Goal: Share content: Share content

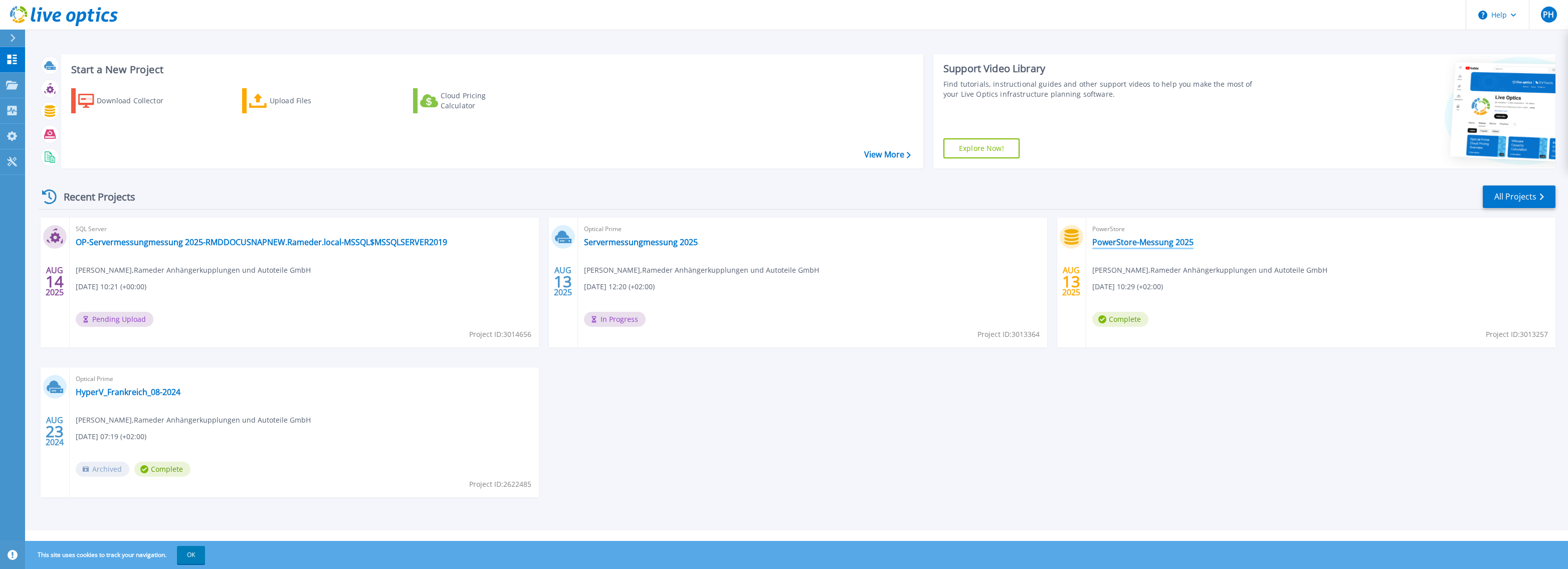
click at [1186, 243] on link "PowerStore-Messung 2025" at bounding box center [1143, 242] width 101 height 10
click at [212, 243] on link "OP-Servermessungmessung 2025-RMDDOCUSNAPNEW.Rameder.local-MSSQL$MSSQLSERVER2019" at bounding box center [261, 242] width 371 height 10
click at [1141, 243] on link "PowerStore-Messung 2025" at bounding box center [1143, 242] width 101 height 10
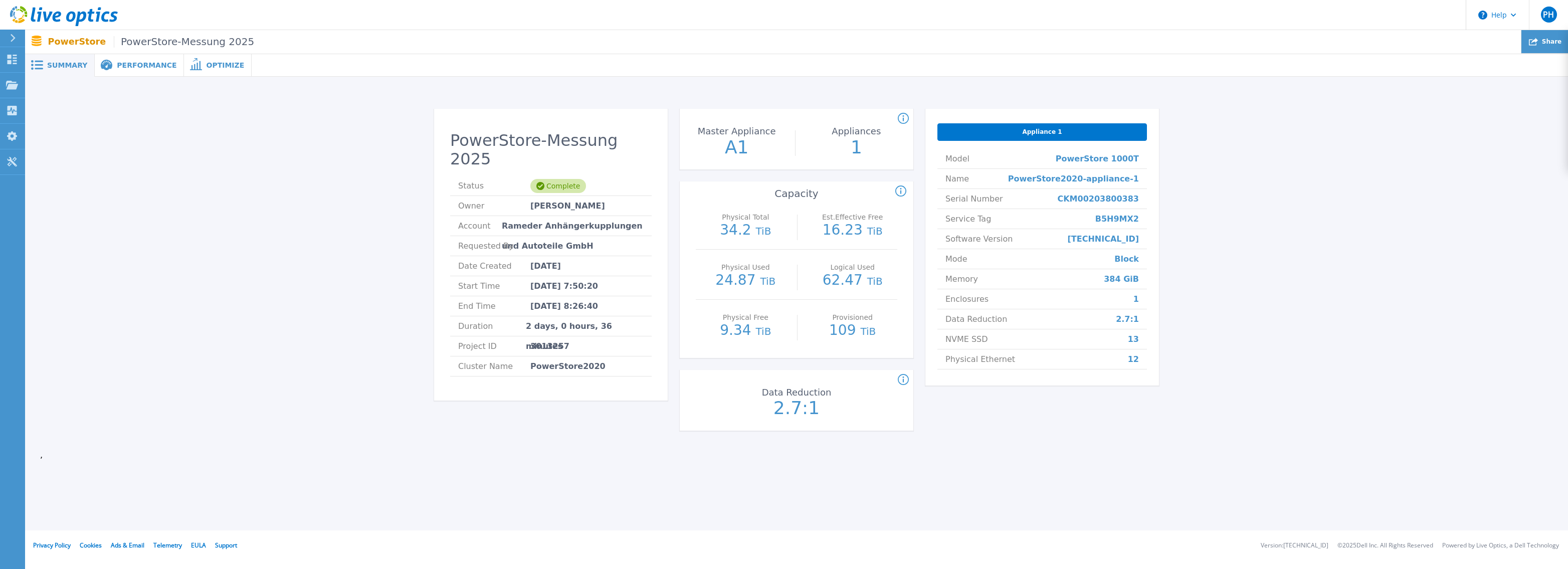
click at [1544, 44] on div "Share" at bounding box center [1544, 41] width 47 height 24
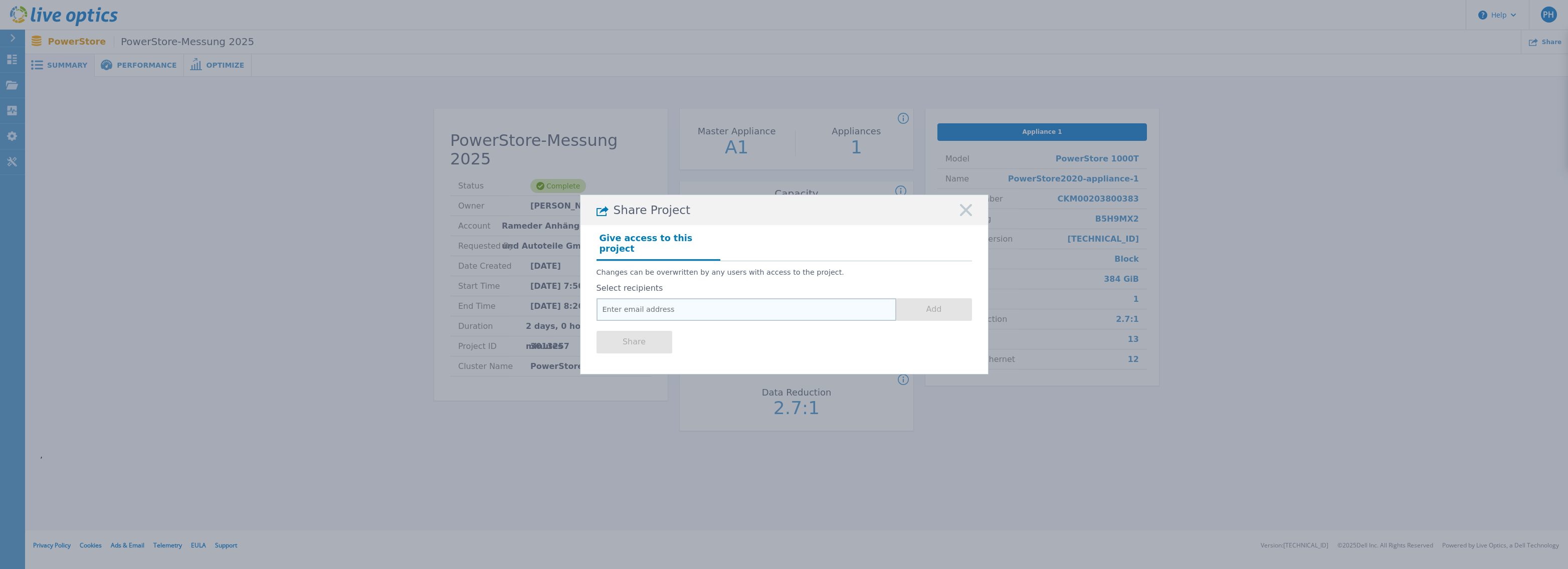
click at [789, 305] on input "email" at bounding box center [746, 309] width 299 height 23
paste input "[PERSON_NAME][EMAIL_ADDRESS][DOMAIN_NAME]"
type input "[PERSON_NAME][EMAIL_ADDRESS][DOMAIN_NAME]"
click at [955, 302] on button "Add" at bounding box center [934, 309] width 75 height 23
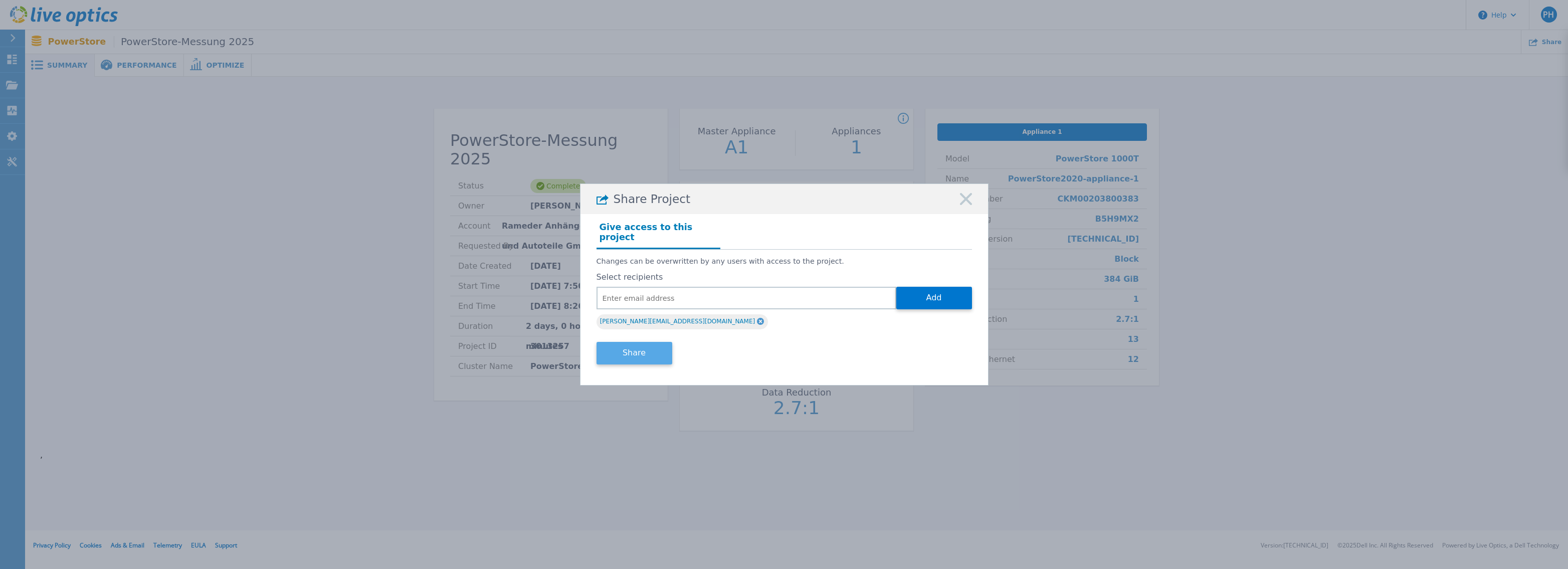
click at [642, 350] on button "Share" at bounding box center [634, 353] width 75 height 23
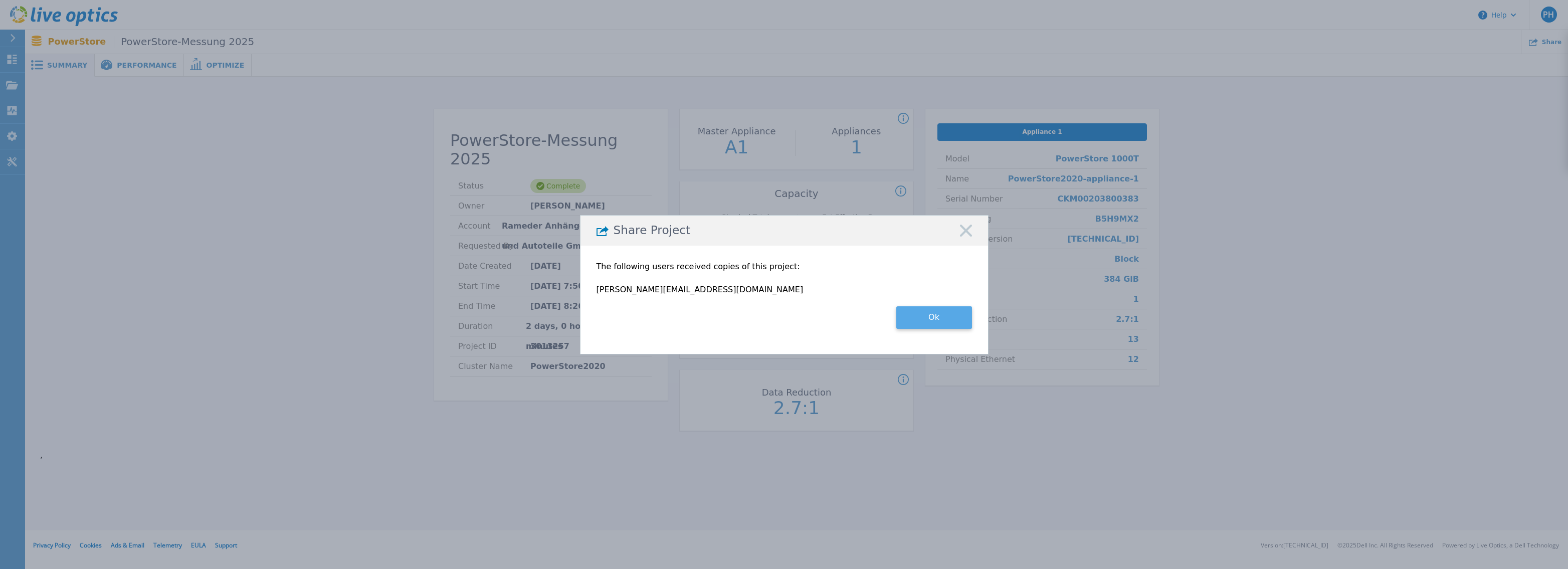
click at [928, 321] on button "Ok" at bounding box center [934, 317] width 75 height 23
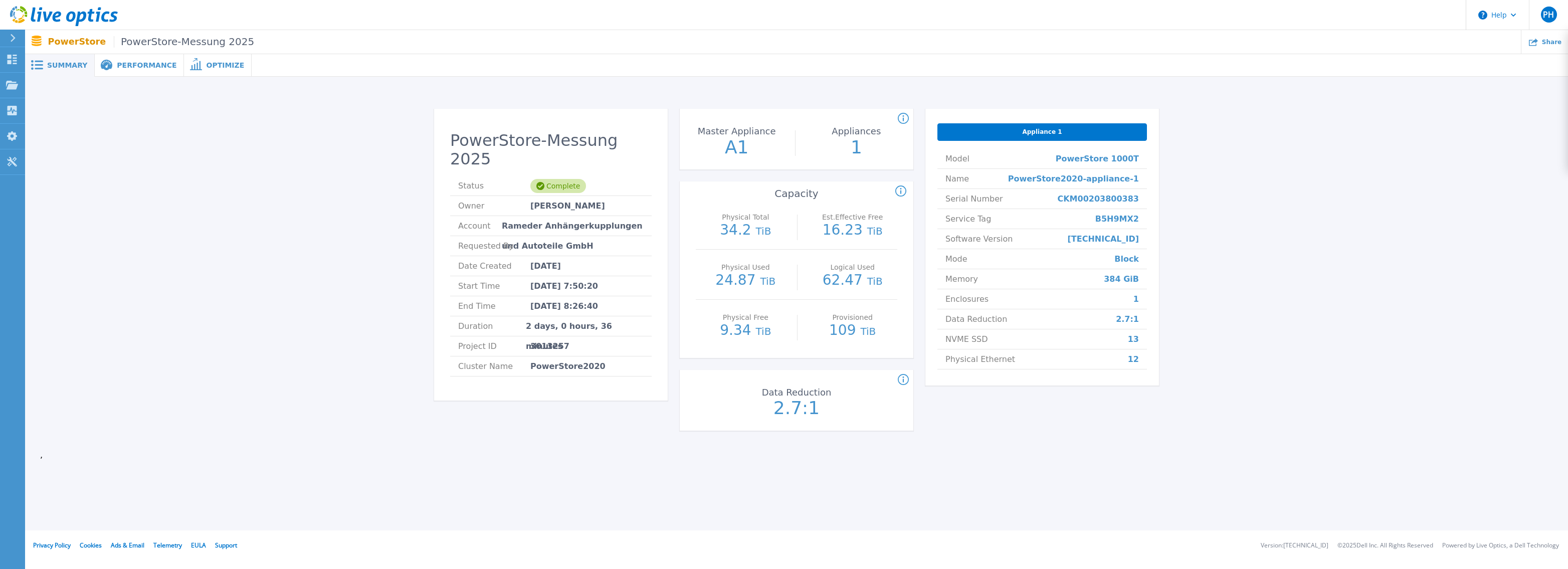
click at [61, 44] on p "PowerStore PowerStore-Messung 2025" at bounding box center [151, 41] width 206 height 12
click at [65, 14] on icon at bounding box center [63, 16] width 108 height 21
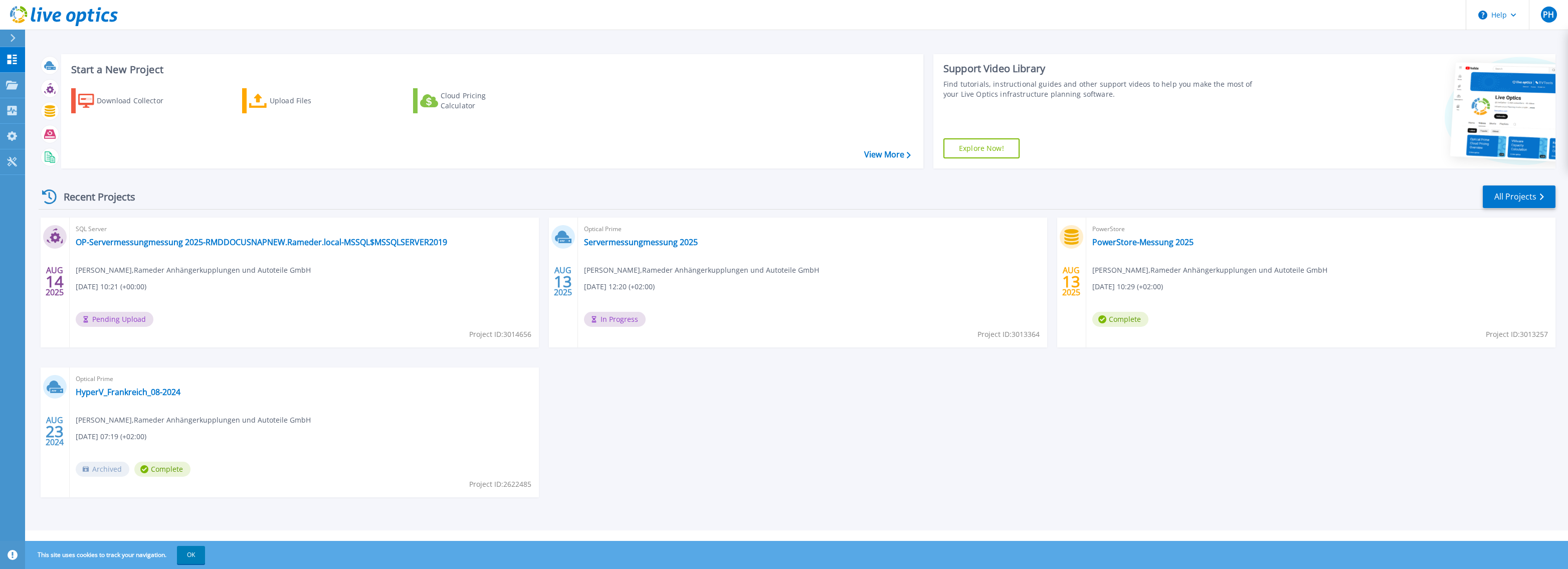
click at [77, 19] on icon at bounding box center [81, 19] width 11 height 15
click at [666, 245] on link "Servermessungmessung 2025" at bounding box center [640, 242] width 114 height 10
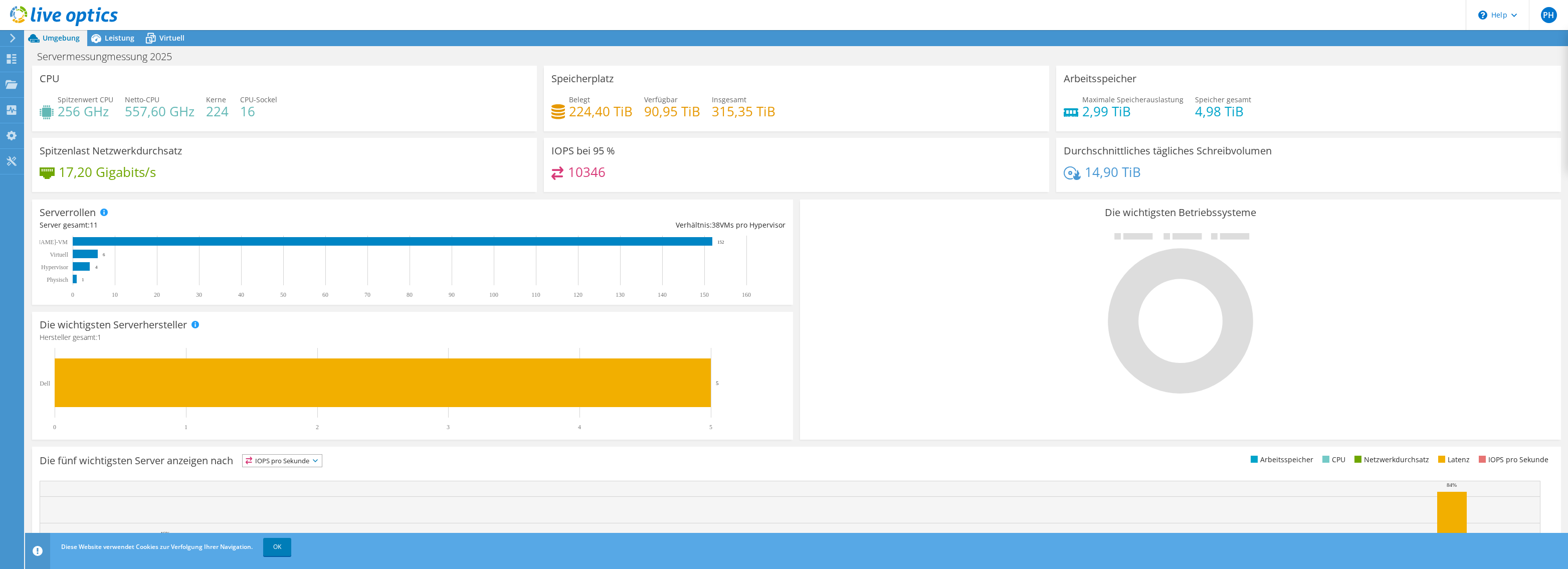
click at [49, 18] on use at bounding box center [63, 16] width 108 height 20
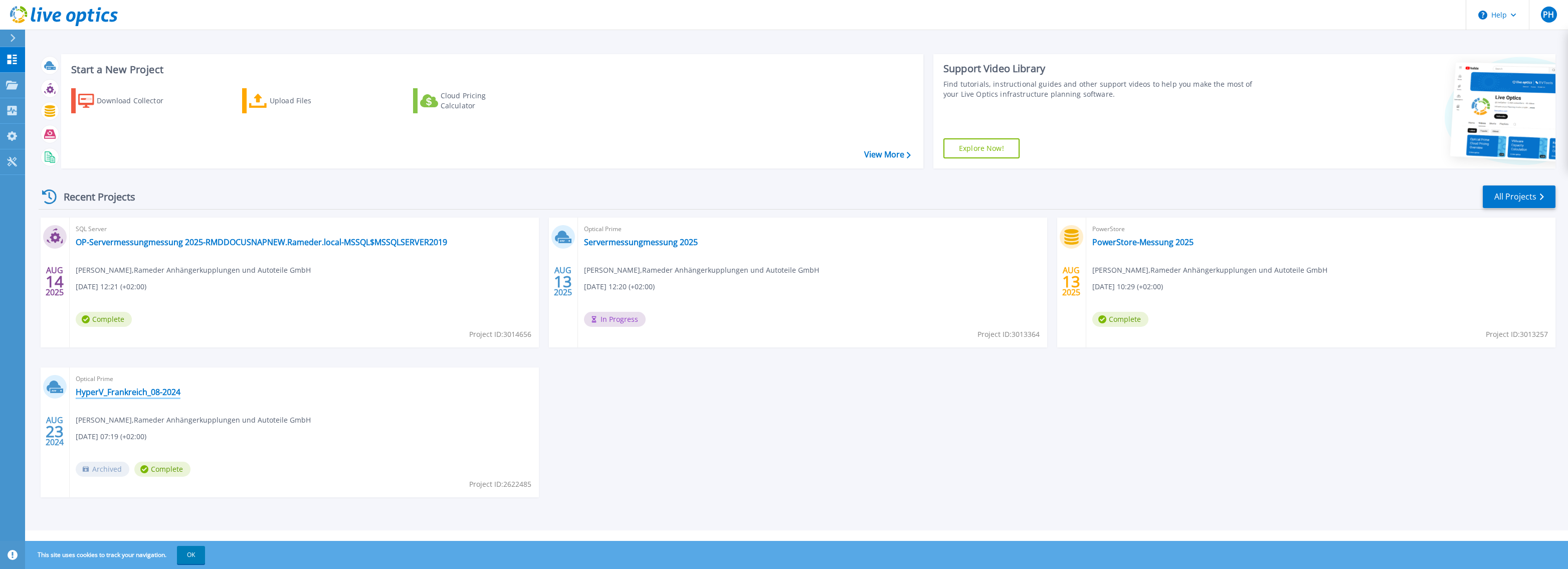
click at [152, 390] on link "HyperV_Frankreich_08-2024" at bounding box center [128, 392] width 105 height 10
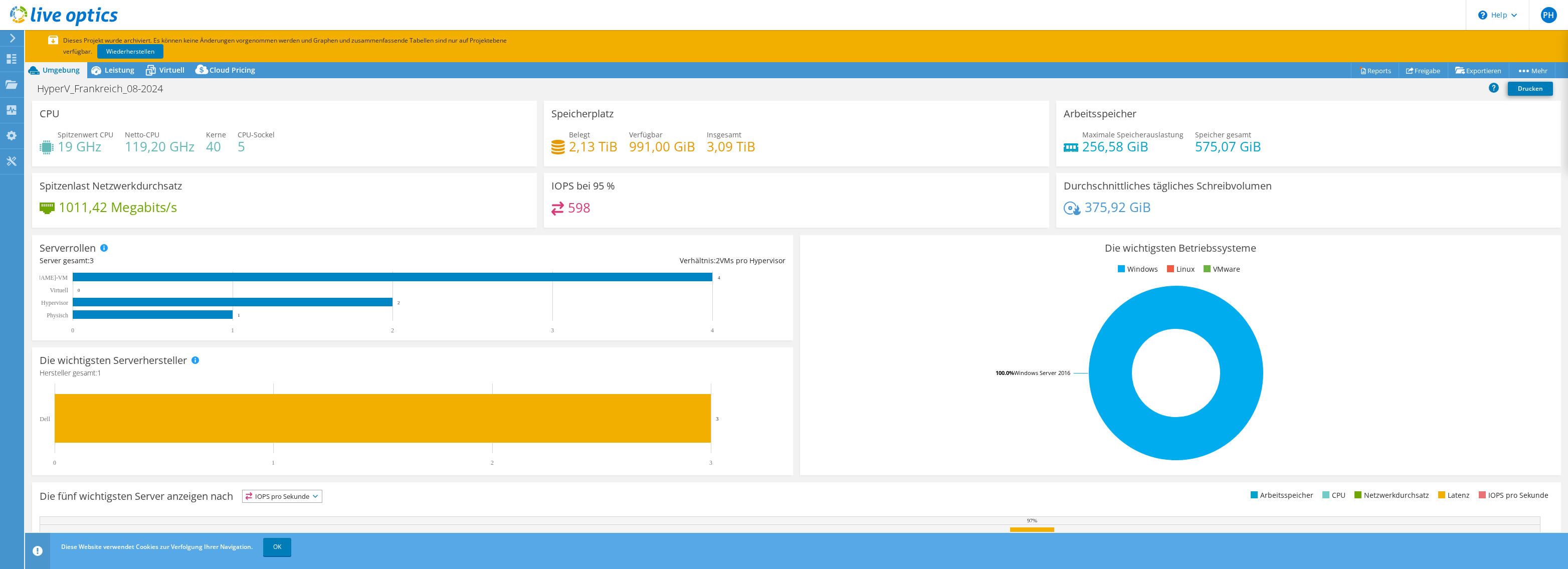
click at [51, 15] on use at bounding box center [63, 16] width 108 height 20
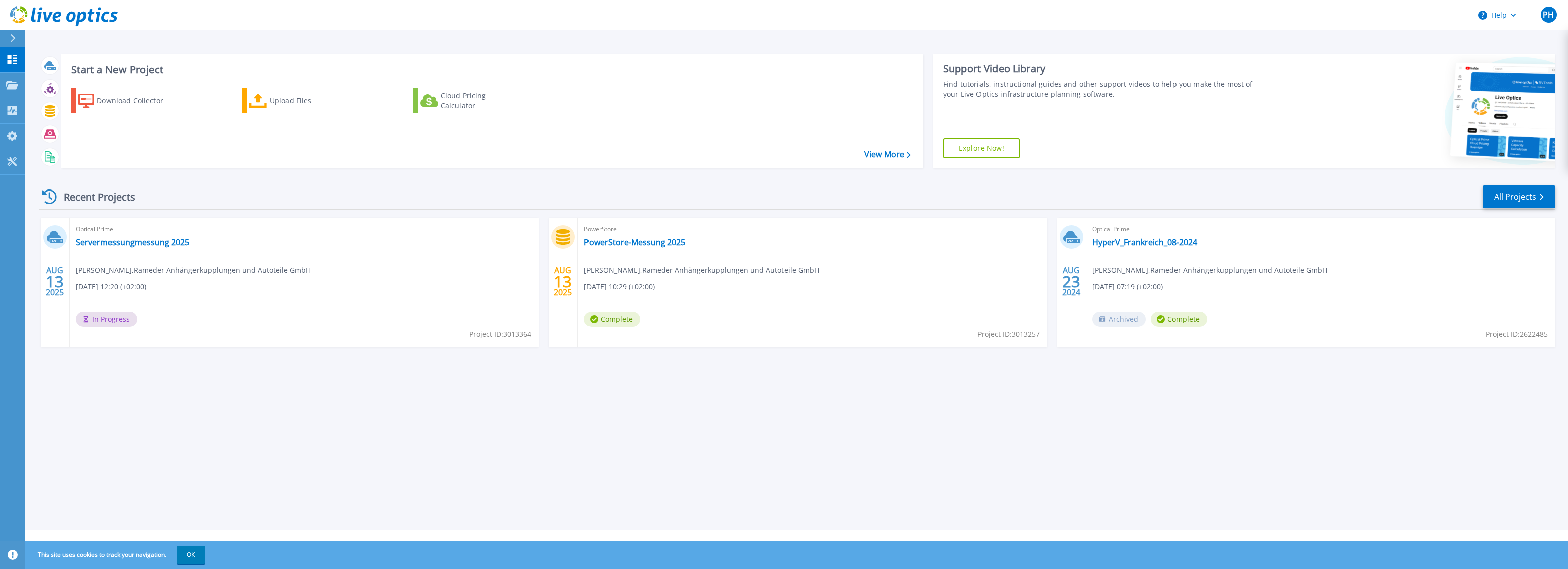
click at [102, 14] on icon at bounding box center [63, 16] width 108 height 21
click at [77, 23] on icon at bounding box center [81, 19] width 11 height 15
click at [103, 323] on span "In Progress" at bounding box center [106, 319] width 61 height 15
click at [149, 246] on link "Servermessungmessung 2025" at bounding box center [132, 242] width 114 height 10
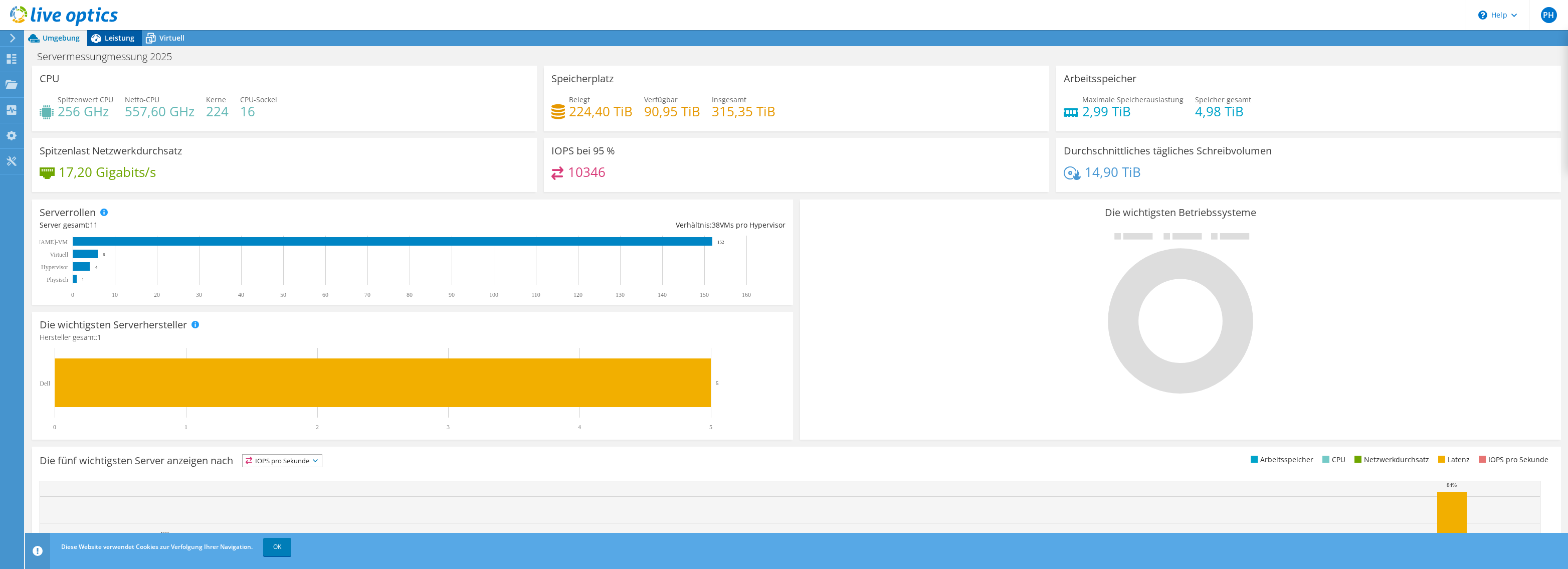
click at [107, 36] on span "Leistung" at bounding box center [119, 38] width 30 height 10
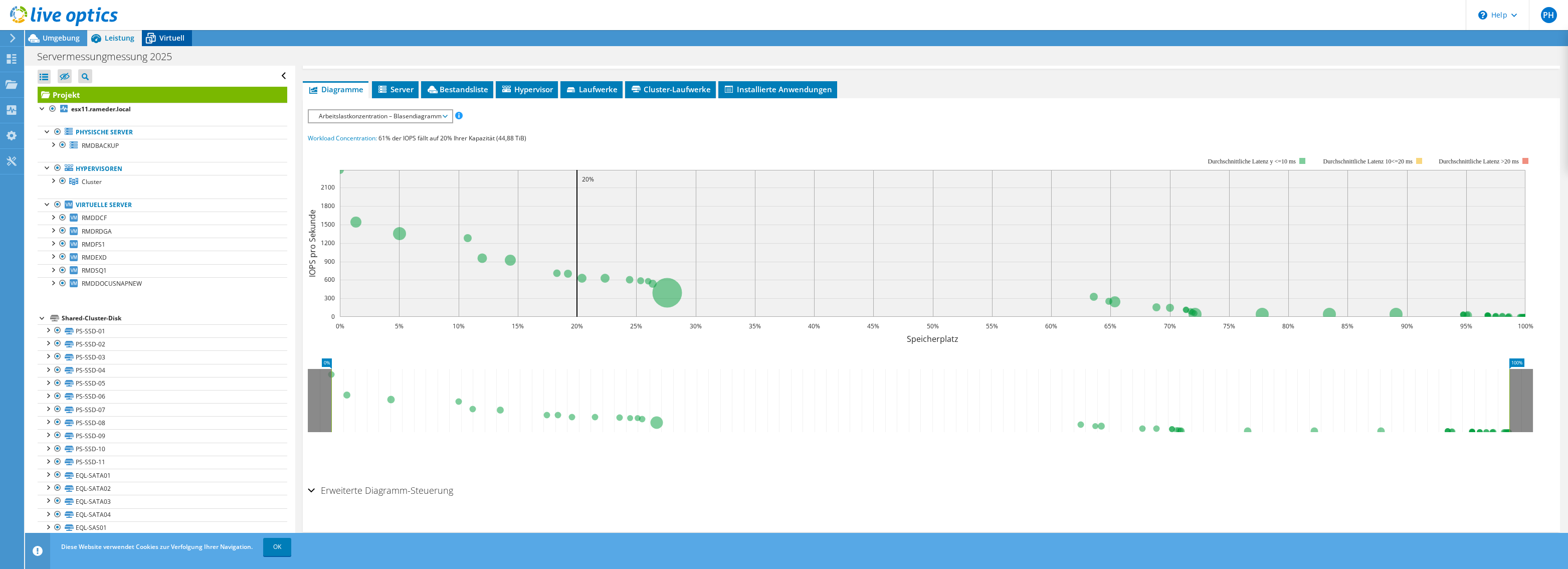
click at [162, 37] on span "Virtuell" at bounding box center [172, 38] width 25 height 10
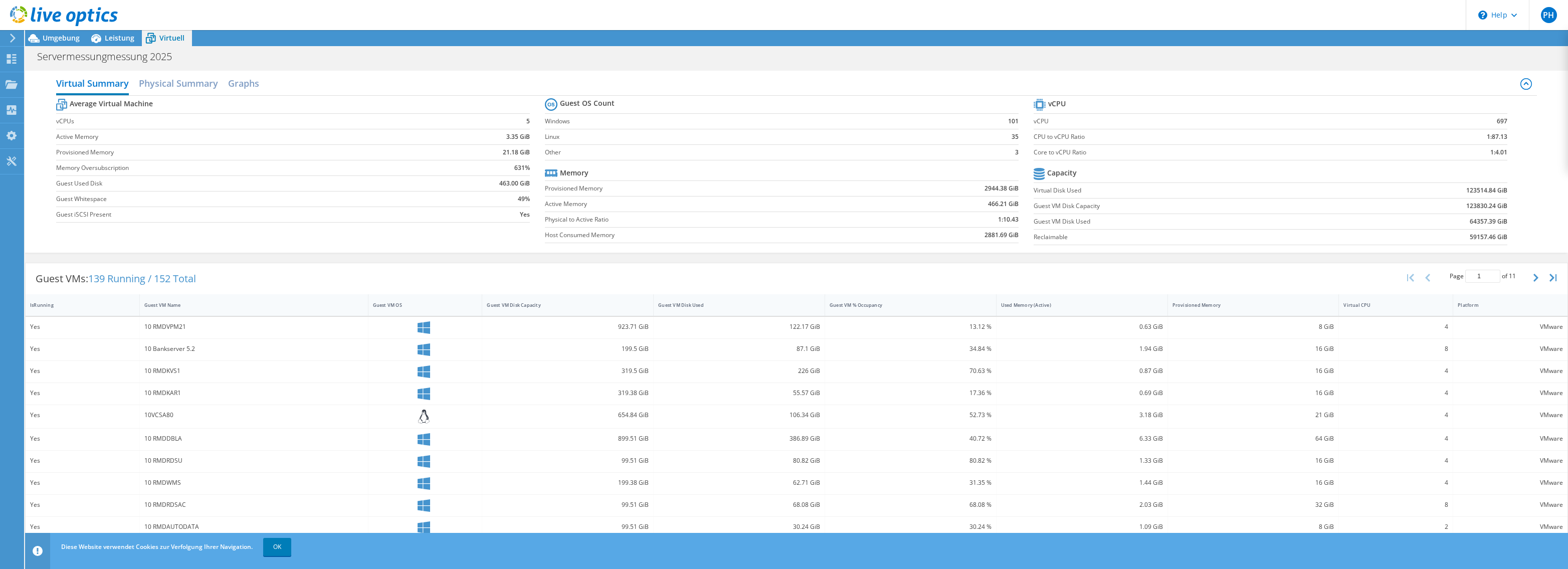
scroll to position [108, 0]
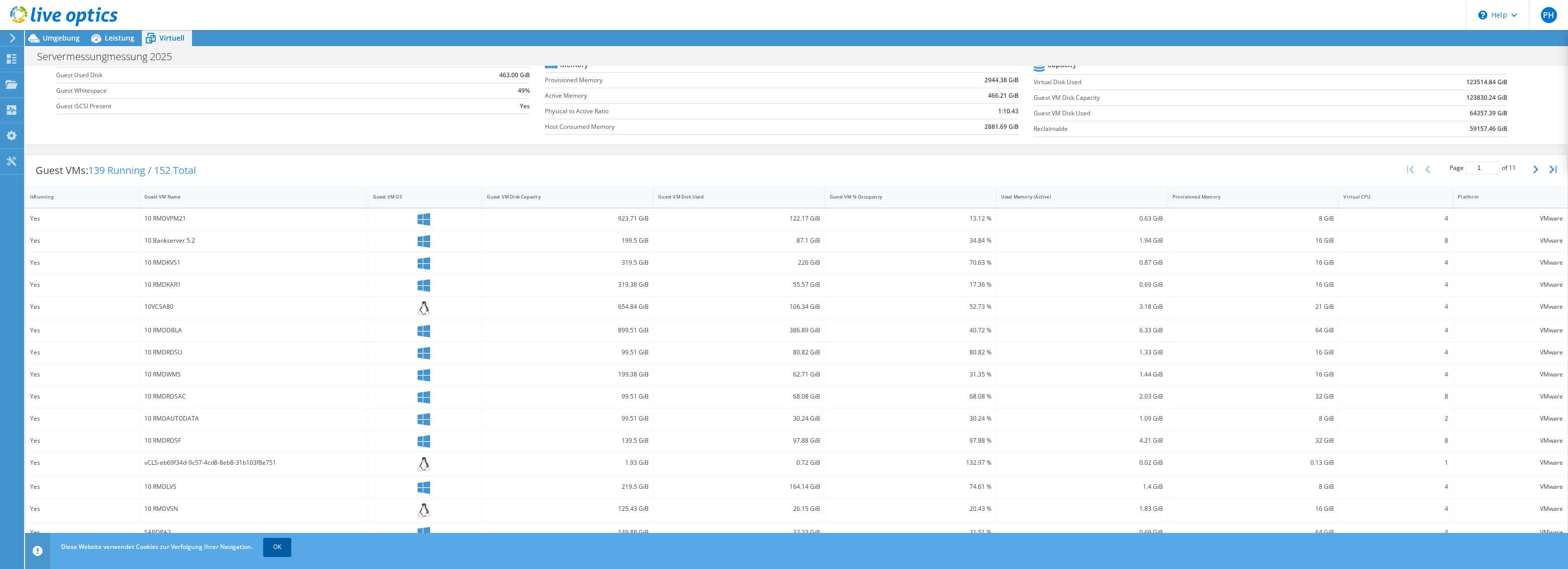
click at [270, 540] on link "OK" at bounding box center [277, 547] width 28 height 18
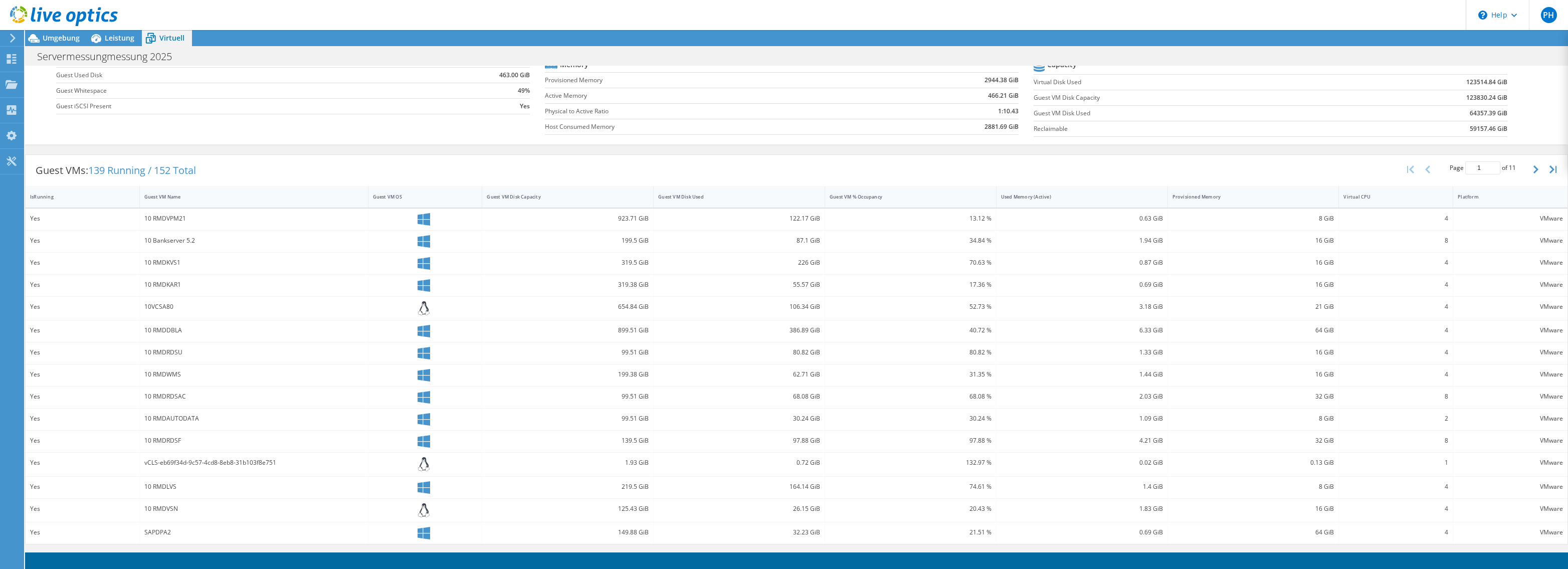
scroll to position [0, 0]
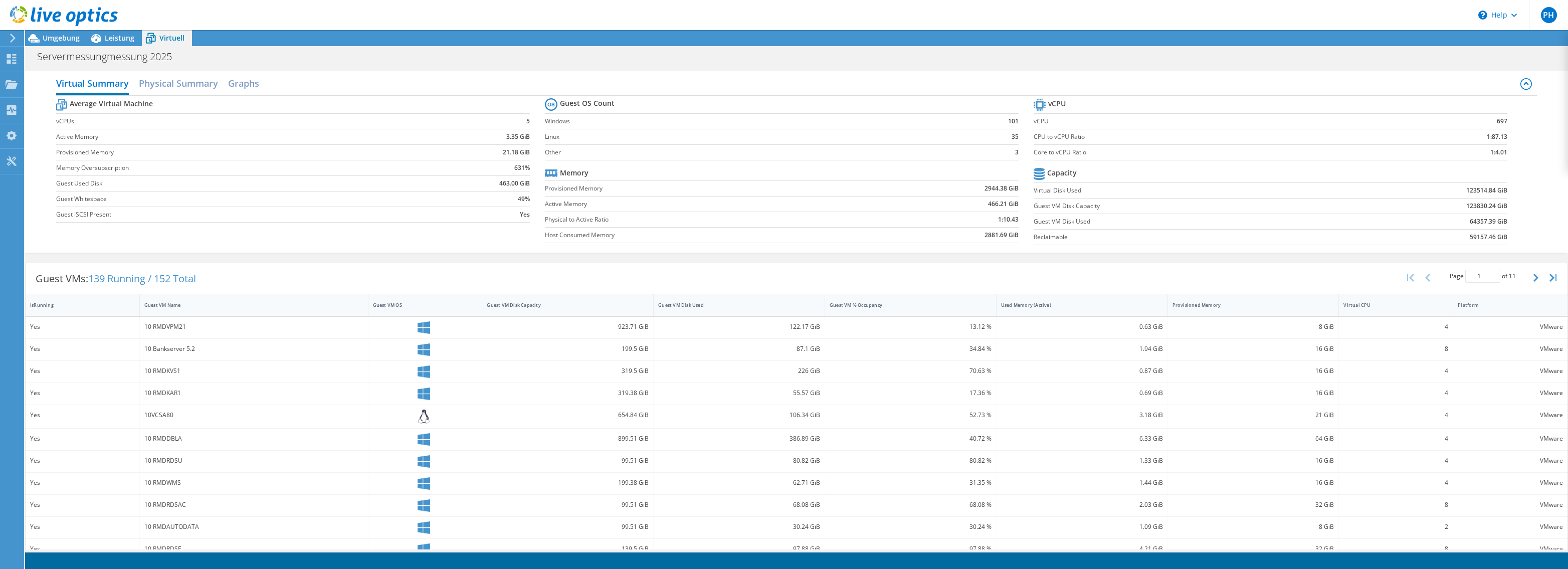
click at [43, 18] on icon at bounding box center [63, 16] width 108 height 21
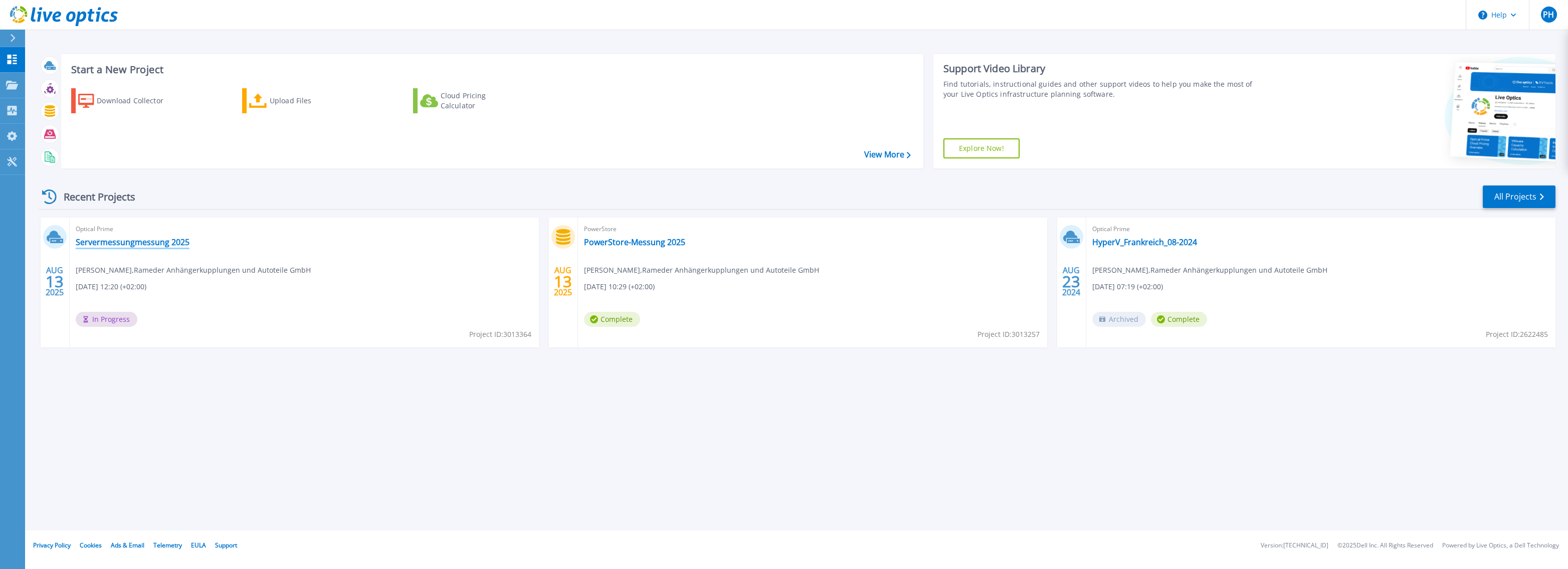
click at [151, 245] on link "Servermessungmessung 2025" at bounding box center [132, 242] width 114 height 10
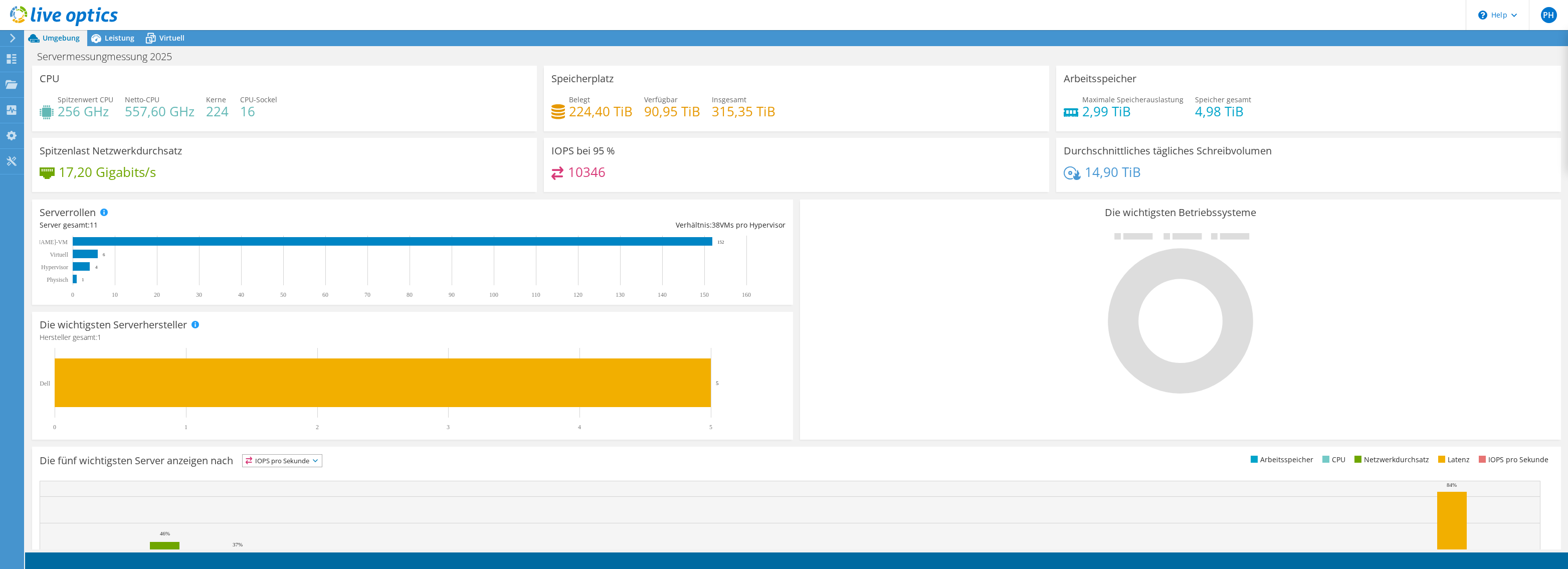
click at [70, 14] on use at bounding box center [63, 16] width 108 height 20
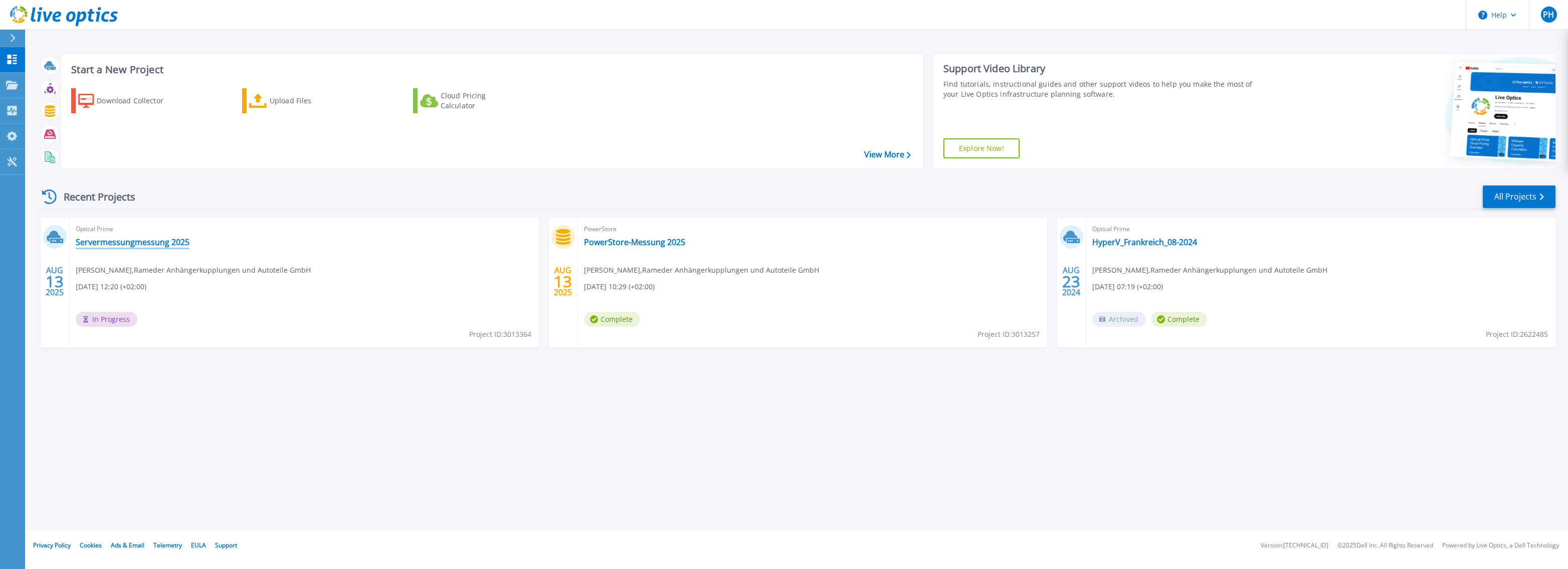
click at [131, 245] on link "Servermessungmessung 2025" at bounding box center [132, 242] width 114 height 10
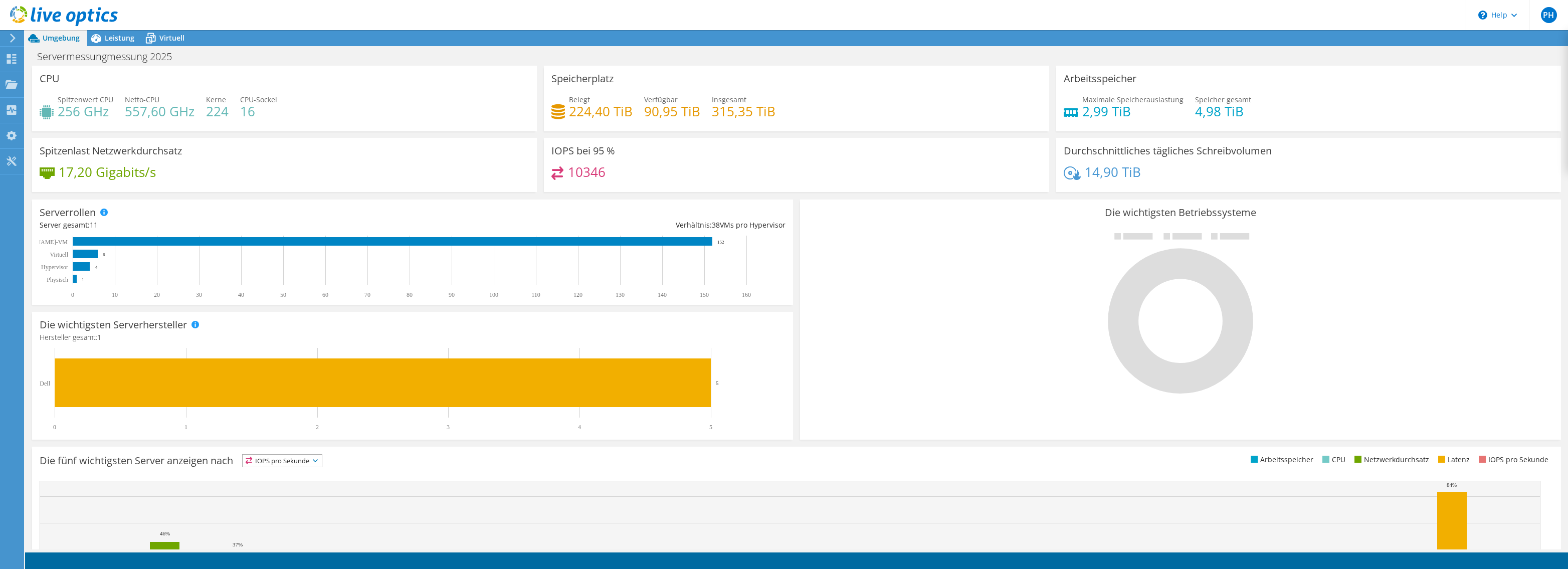
click at [49, 18] on use at bounding box center [63, 16] width 108 height 20
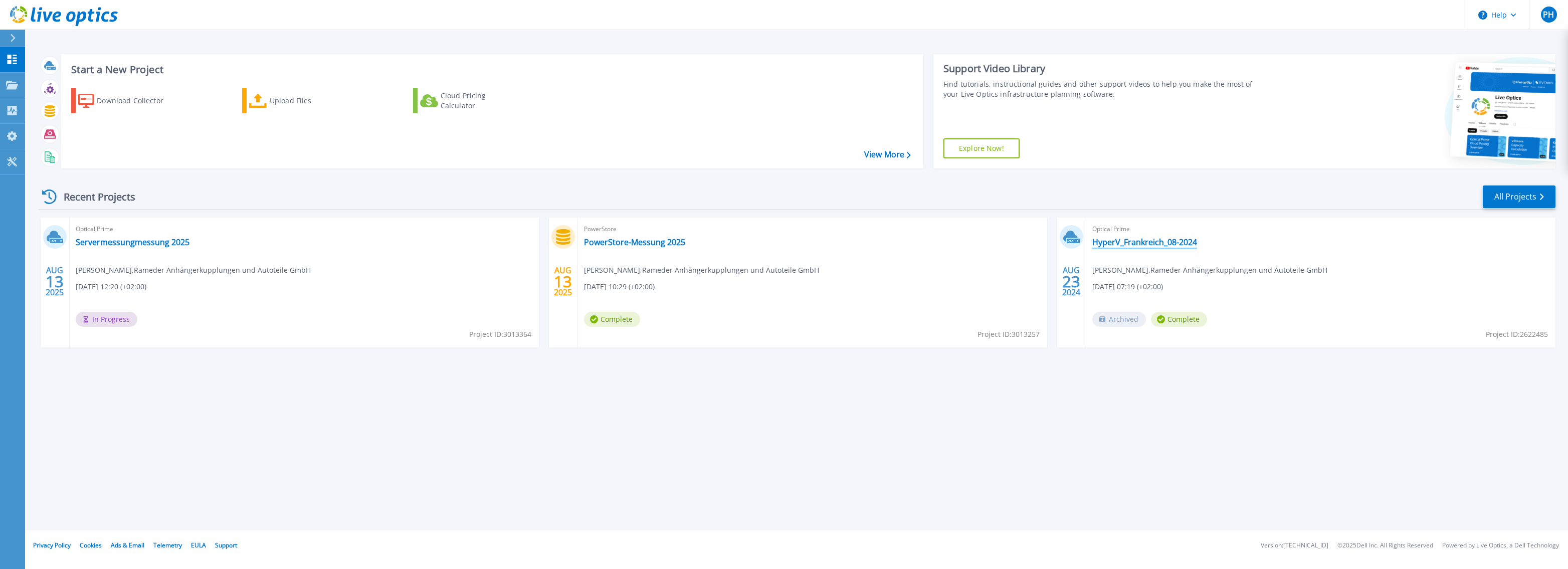
click at [1138, 243] on link "HyperV_Frankreich_08-2024" at bounding box center [1144, 242] width 105 height 10
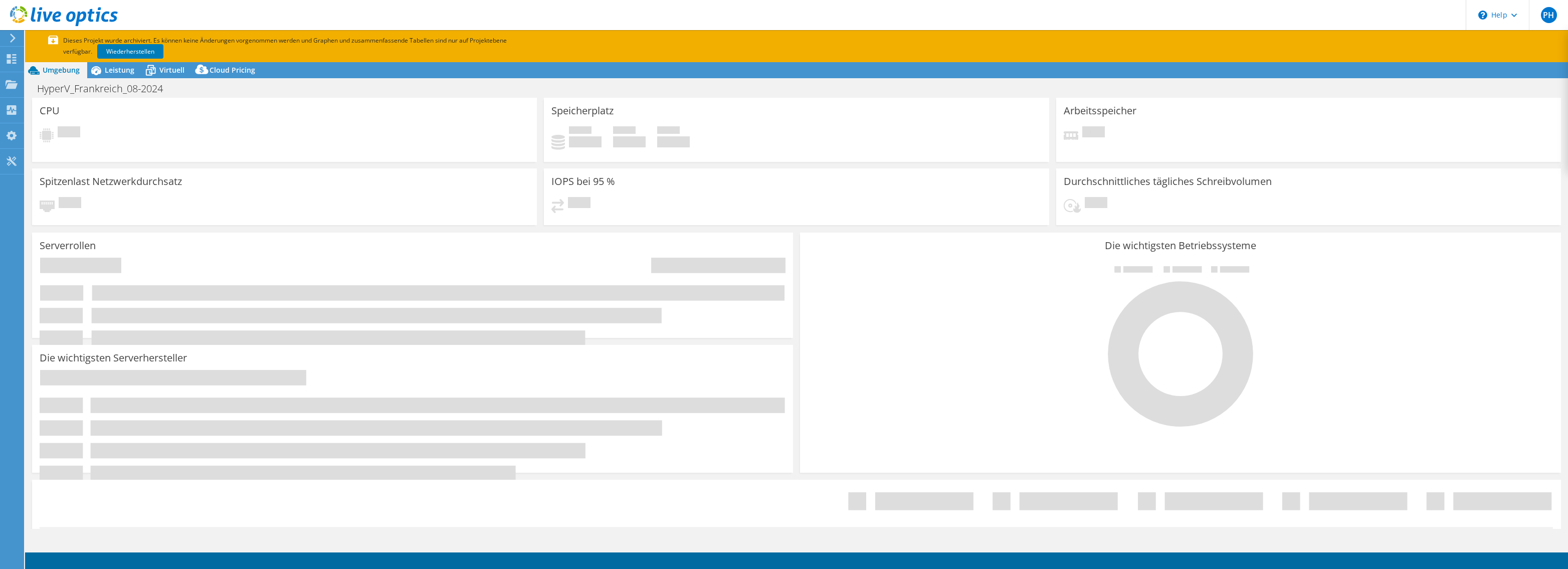
select select "USD"
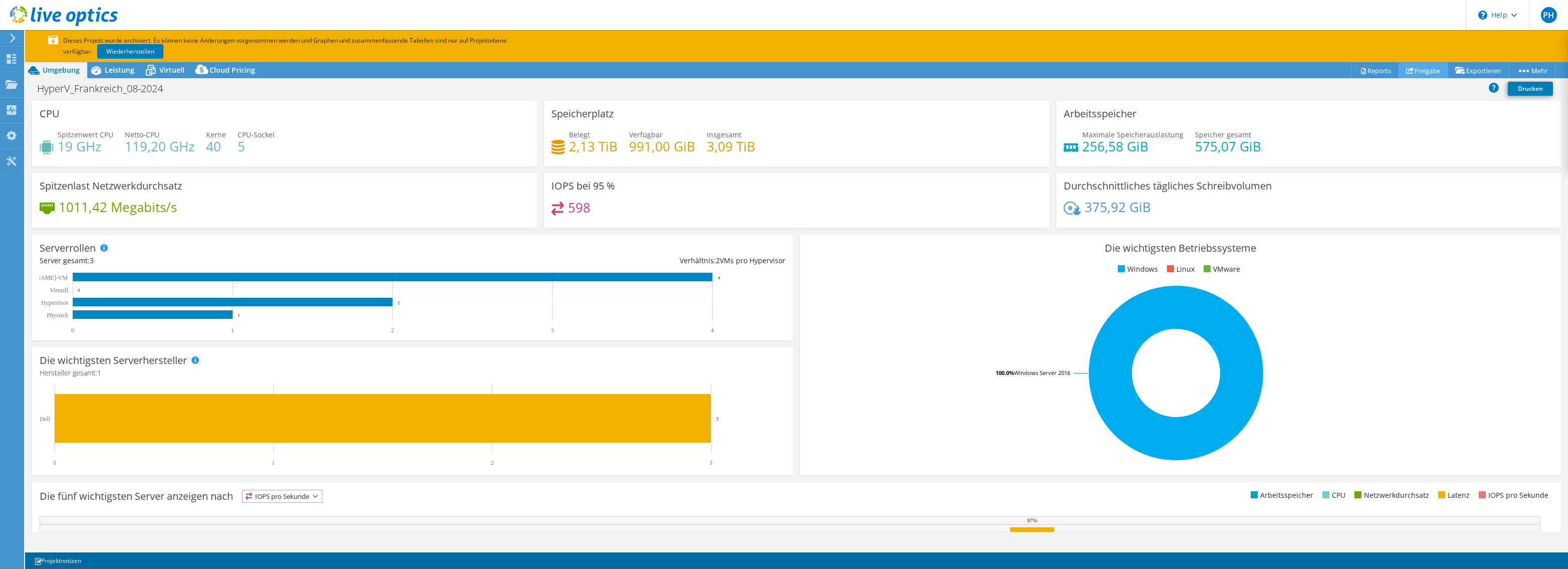
click at [1420, 73] on link "Freigabe" at bounding box center [1424, 71] width 50 height 16
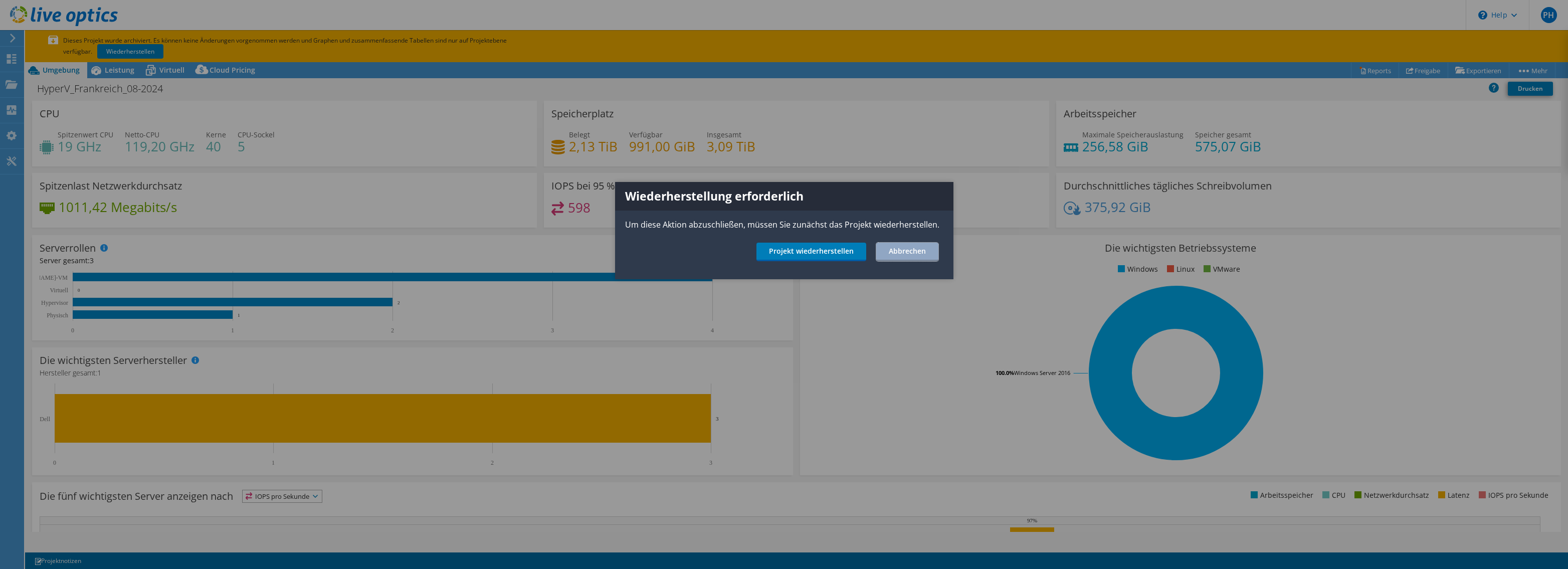
click at [920, 251] on link "Abbrechen" at bounding box center [908, 252] width 62 height 18
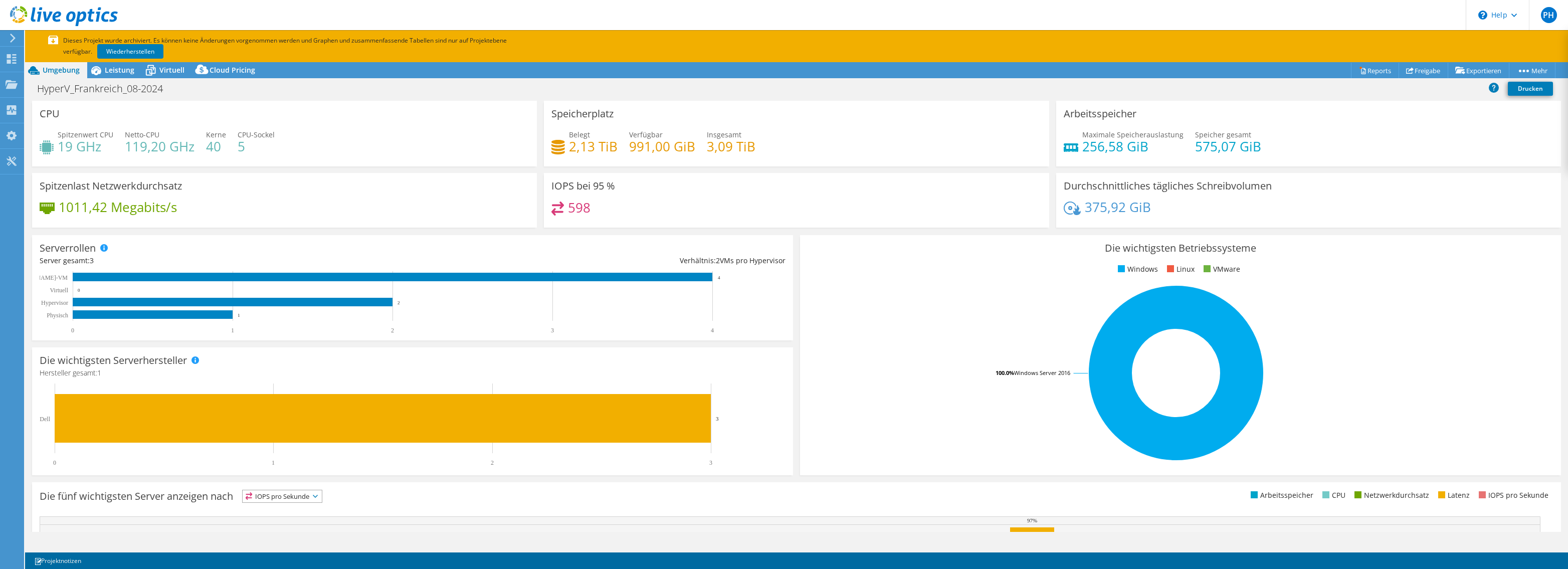
click at [60, 13] on use at bounding box center [63, 16] width 108 height 20
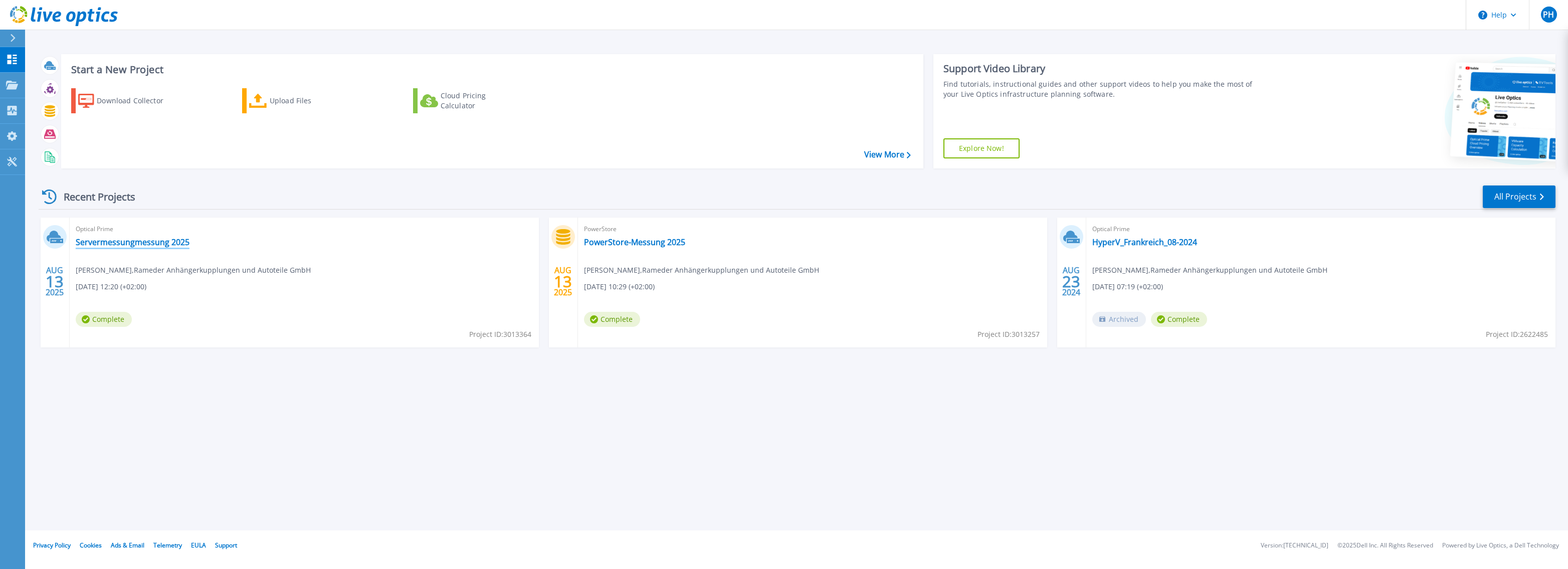
click at [156, 243] on link "Servermessungmessung 2025" at bounding box center [132, 242] width 114 height 10
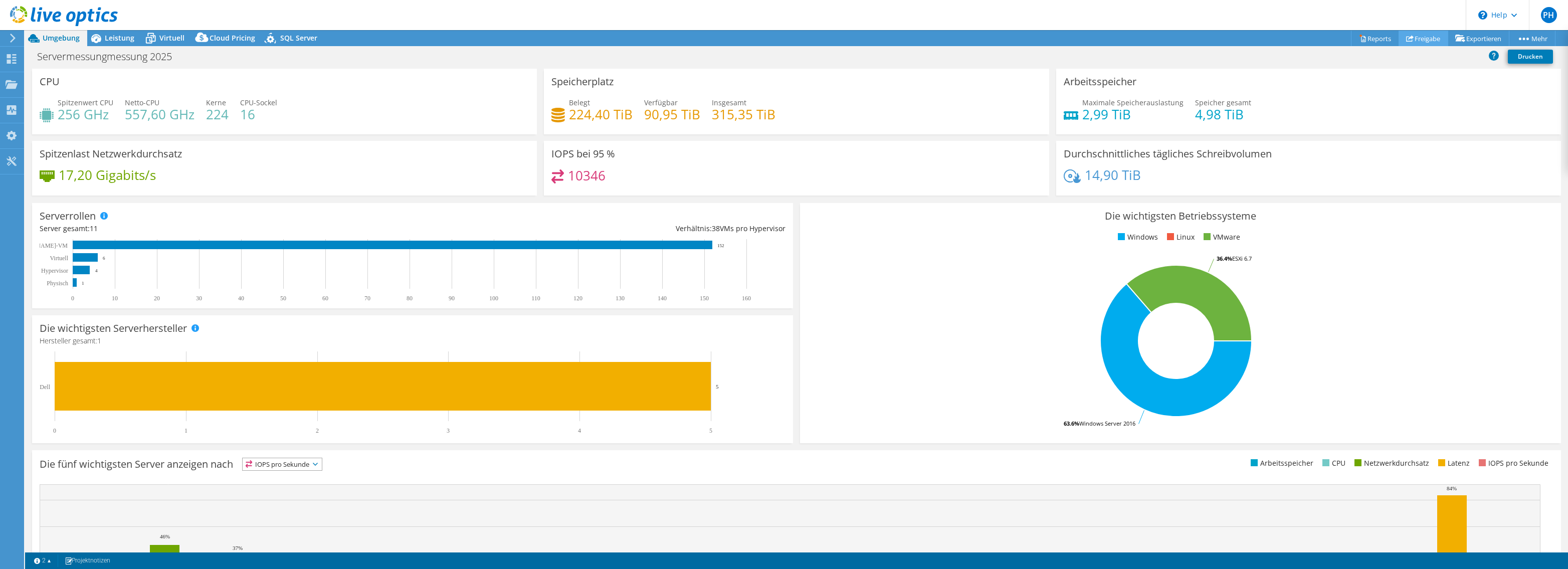
click at [1424, 36] on link "Freigabe" at bounding box center [1424, 38] width 50 height 16
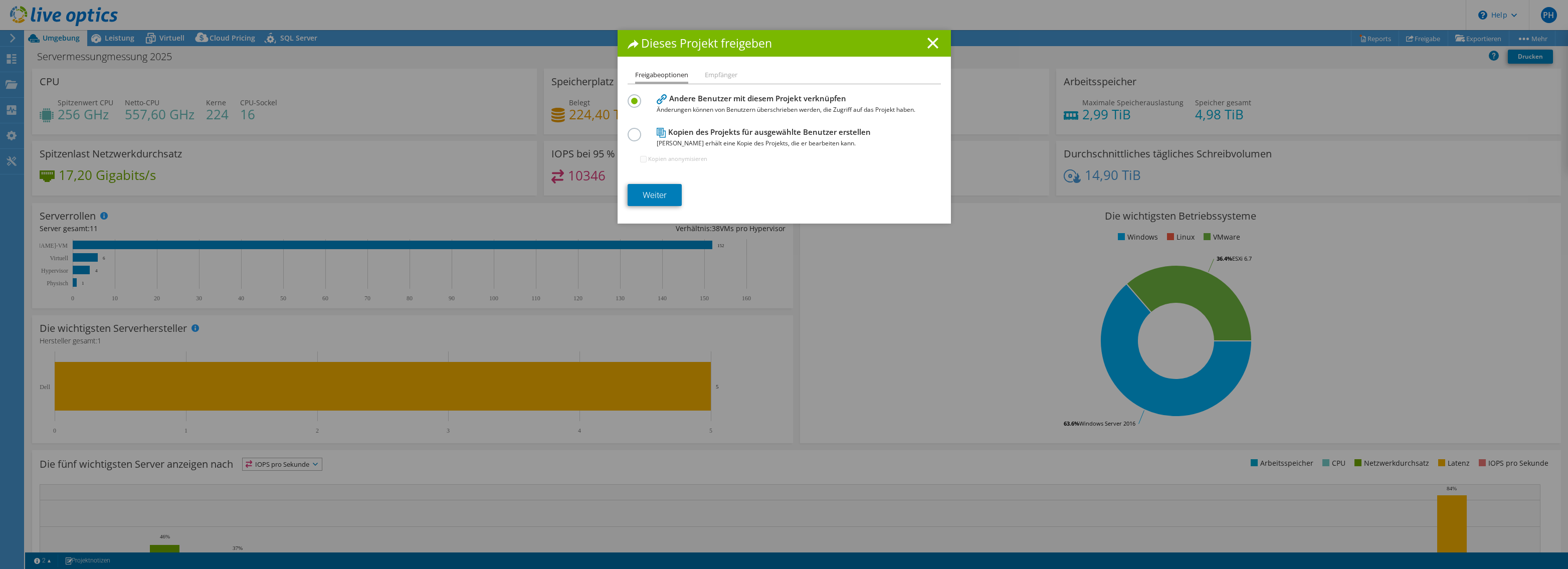
click at [712, 75] on li "Empfänger" at bounding box center [721, 75] width 33 height 13
click at [660, 194] on link "Weiter" at bounding box center [654, 195] width 54 height 22
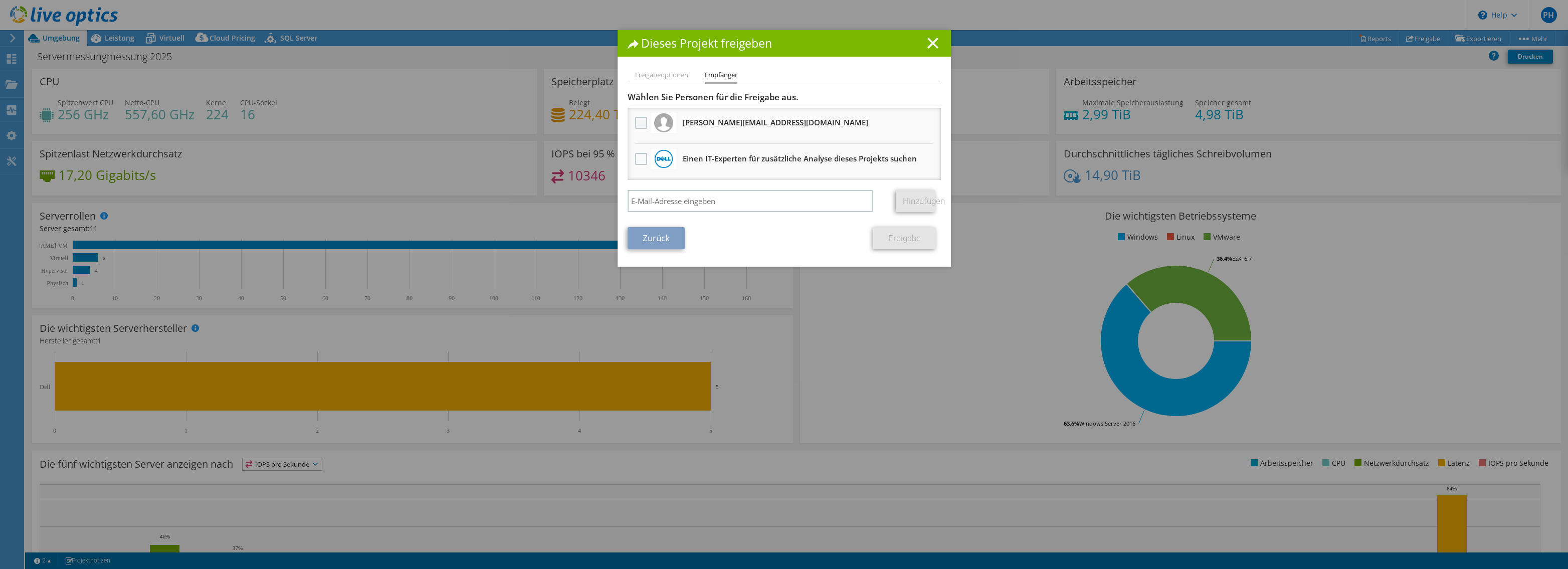
click at [636, 124] on label at bounding box center [642, 123] width 15 height 12
click at [0, 0] on input "checkbox" at bounding box center [0, 0] width 0 height 0
click at [891, 238] on link "Freigabe" at bounding box center [905, 238] width 63 height 22
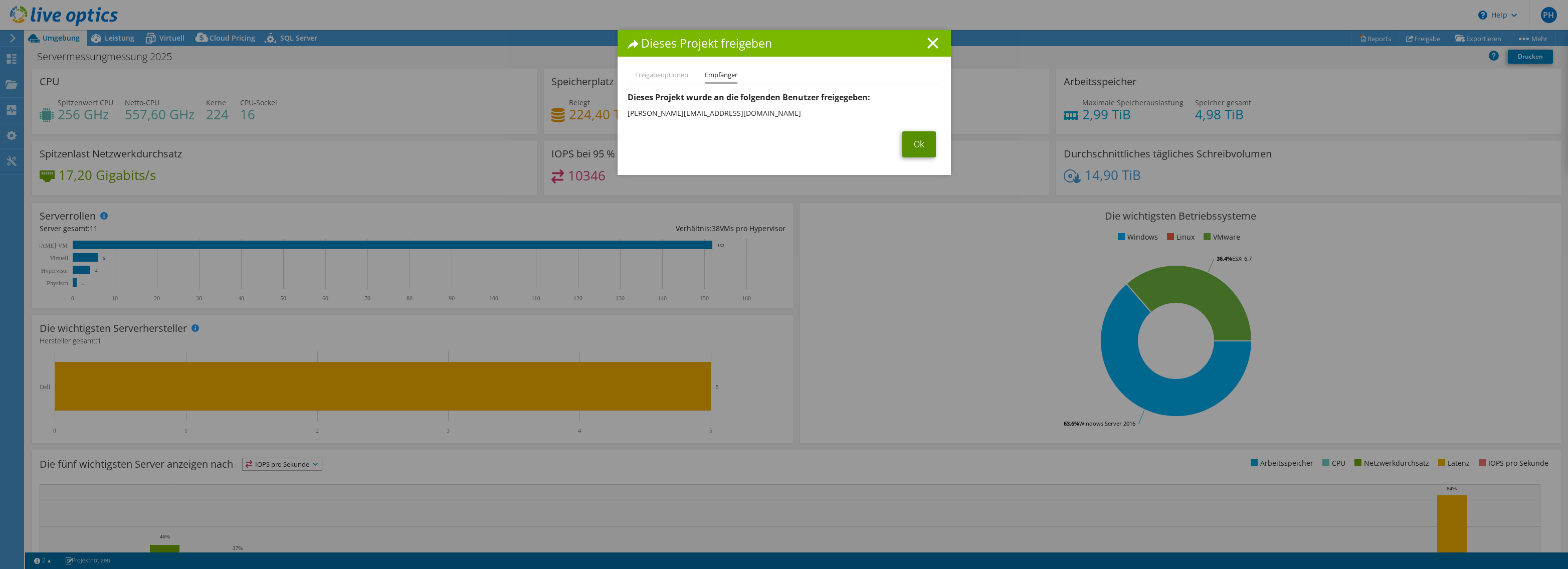
click at [911, 145] on link "Ok" at bounding box center [919, 144] width 33 height 26
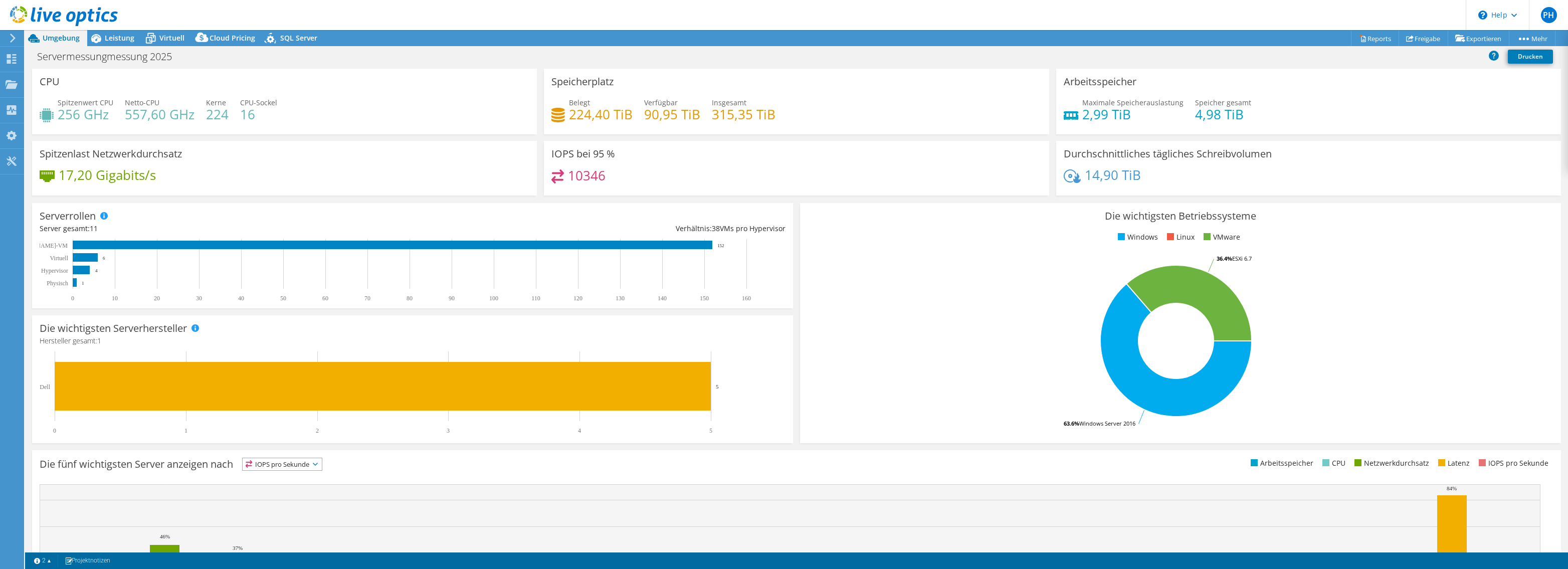
click at [69, 15] on use at bounding box center [63, 16] width 108 height 20
